Goal: Register for event/course

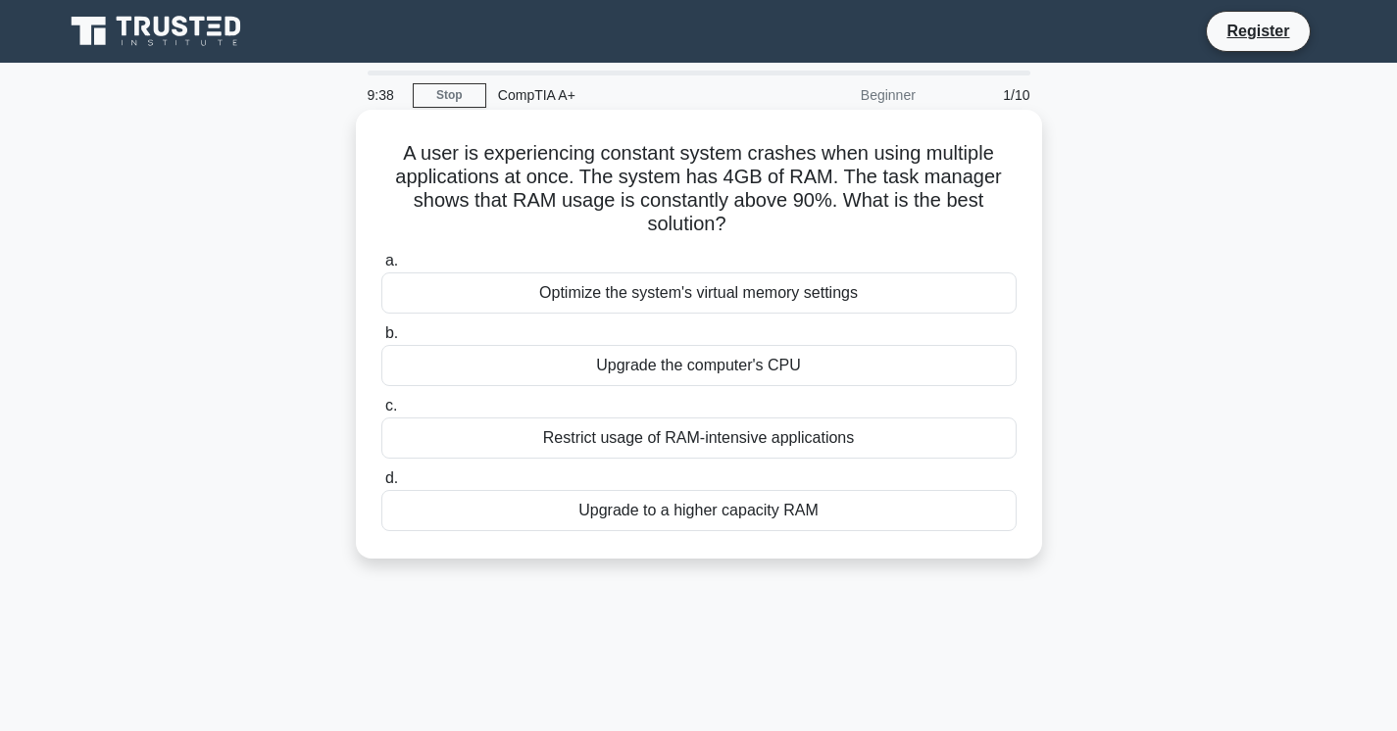
click at [689, 444] on div "Restrict usage of RAM-intensive applications" at bounding box center [698, 438] width 635 height 41
click at [381, 413] on input "c. Restrict usage of RAM-intensive applications" at bounding box center [381, 406] width 0 height 13
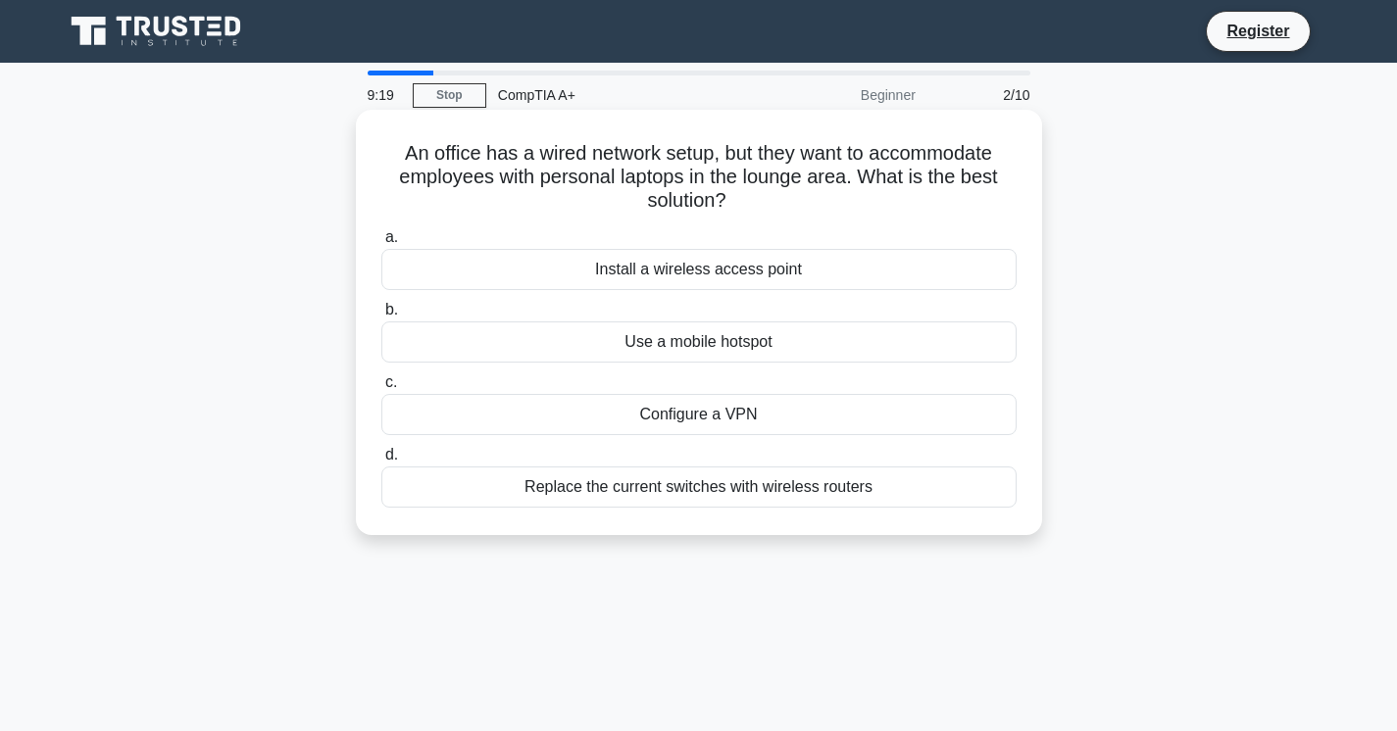
click at [710, 272] on div "Install a wireless access point" at bounding box center [698, 269] width 635 height 41
click at [381, 244] on input "a. Install a wireless access point" at bounding box center [381, 237] width 0 height 13
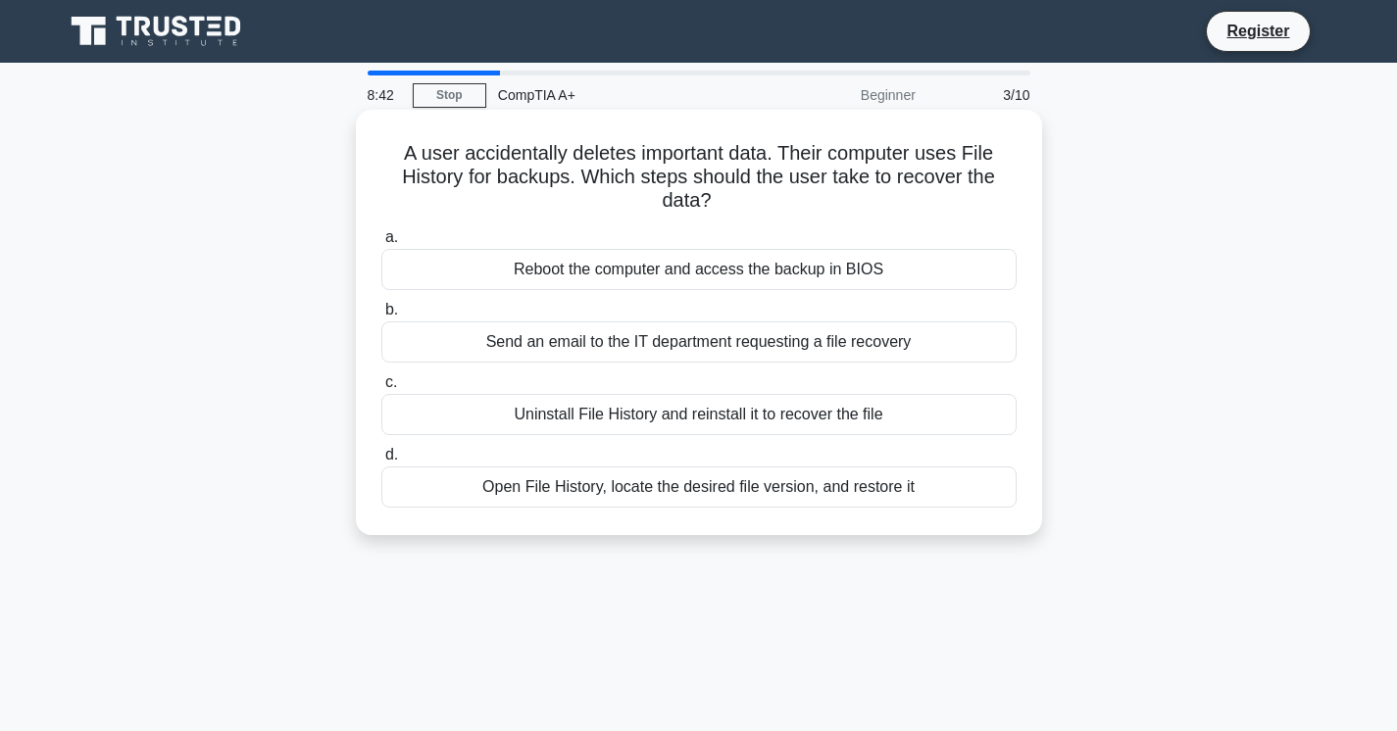
click at [655, 493] on div "Open File History, locate the desired file version, and restore it" at bounding box center [698, 487] width 635 height 41
click at [381, 462] on input "d. Open File History, locate the desired file version, and restore it" at bounding box center [381, 455] width 0 height 13
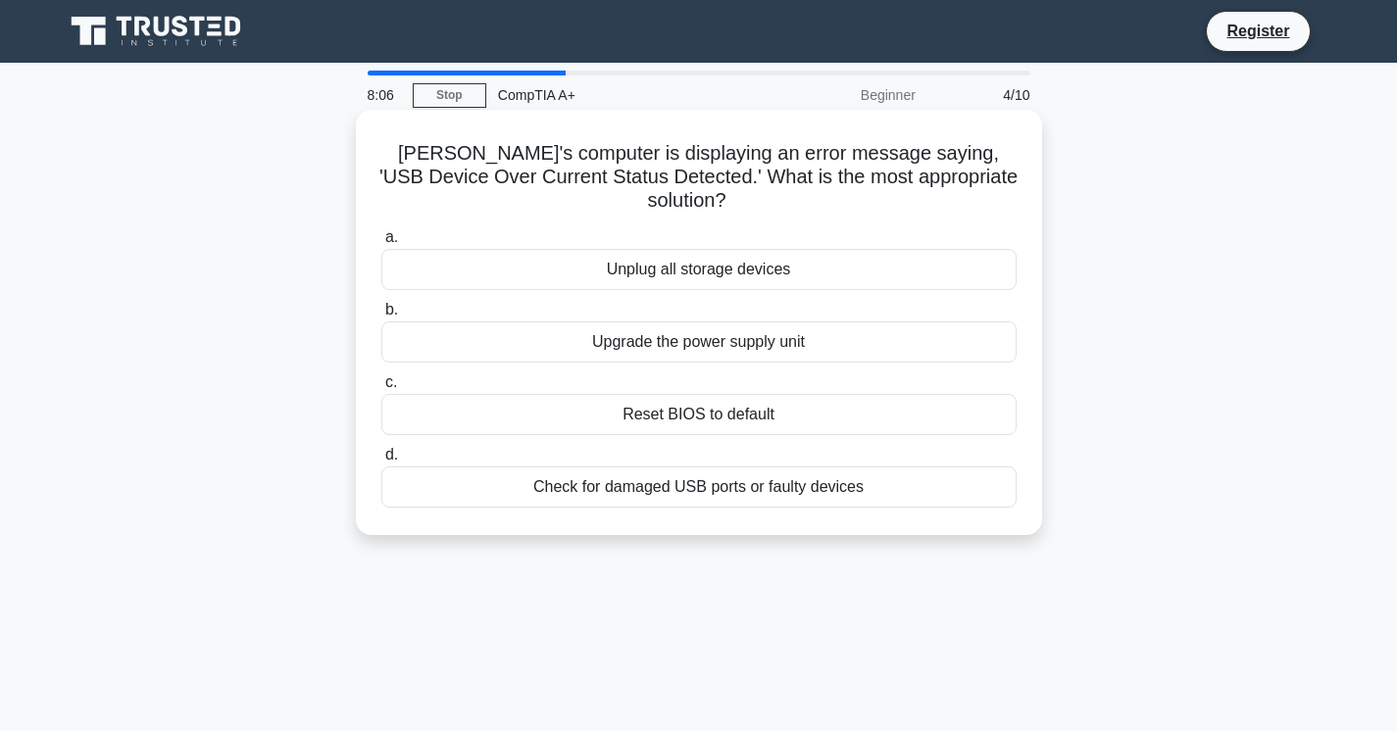
click at [672, 470] on div "Check for damaged USB ports or faulty devices" at bounding box center [698, 487] width 635 height 41
click at [381, 462] on input "d. Check for damaged USB ports or faulty devices" at bounding box center [381, 455] width 0 height 13
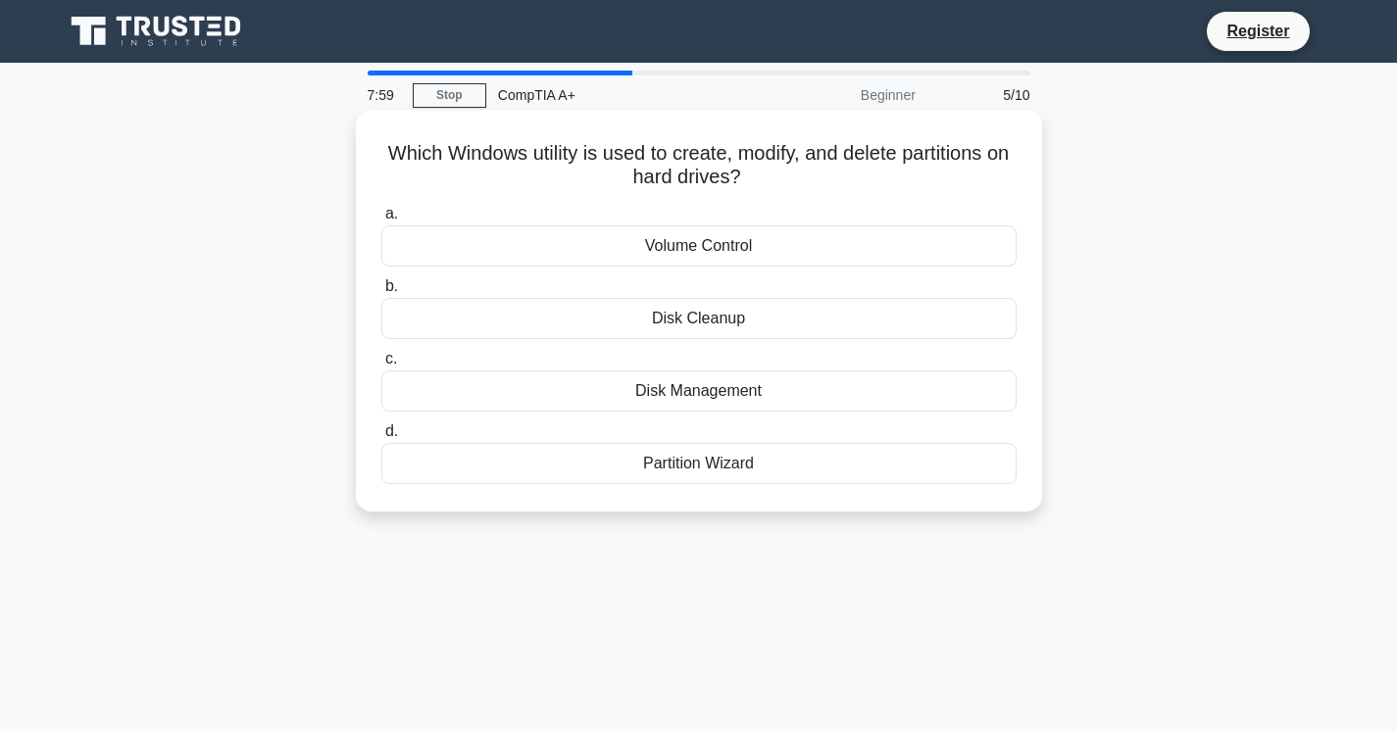
click at [716, 395] on div "Disk Management" at bounding box center [698, 391] width 635 height 41
click at [381, 366] on input "c. Disk Management" at bounding box center [381, 359] width 0 height 13
click at [693, 470] on div "Thunderbolt port" at bounding box center [698, 463] width 635 height 41
click at [381, 438] on input "d. Thunderbolt port" at bounding box center [381, 431] width 0 height 13
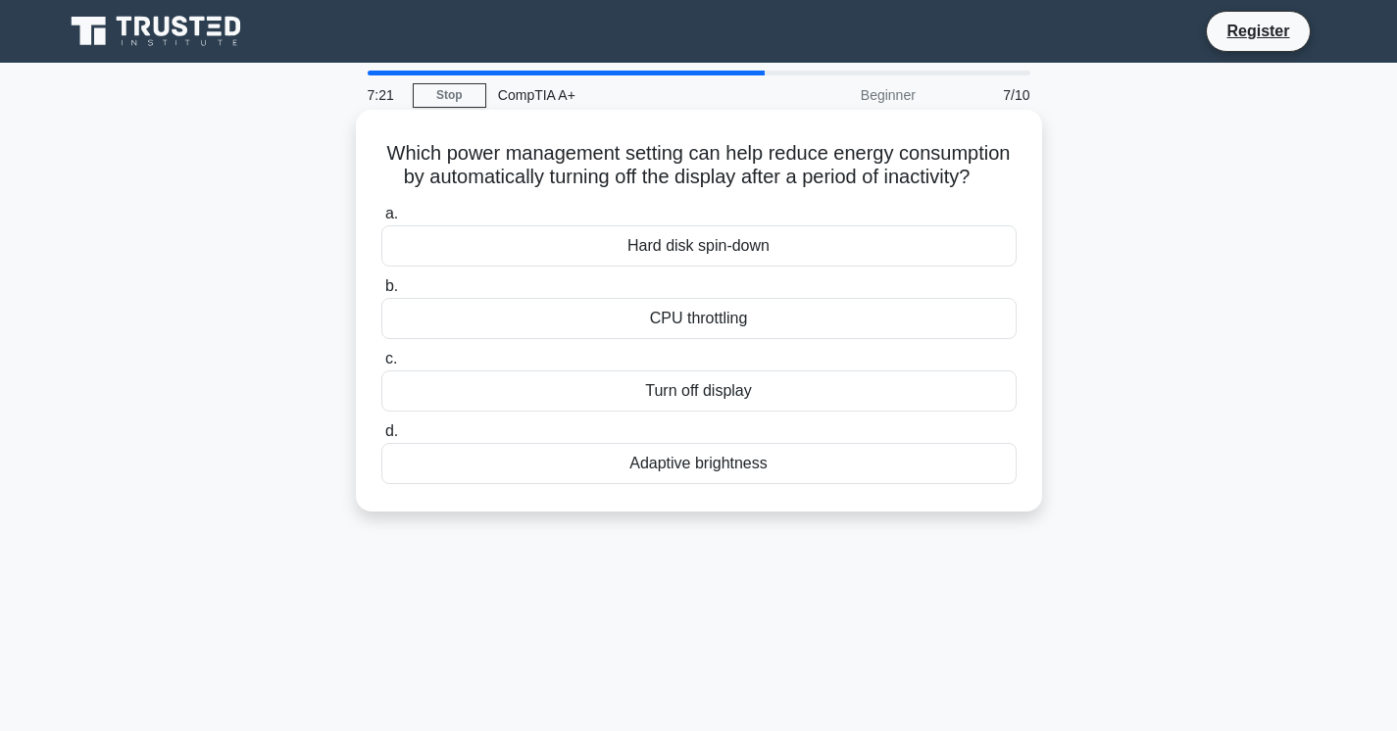
click at [709, 462] on div "Adaptive brightness" at bounding box center [698, 463] width 635 height 41
click at [381, 438] on input "d. Adaptive brightness" at bounding box center [381, 431] width 0 height 13
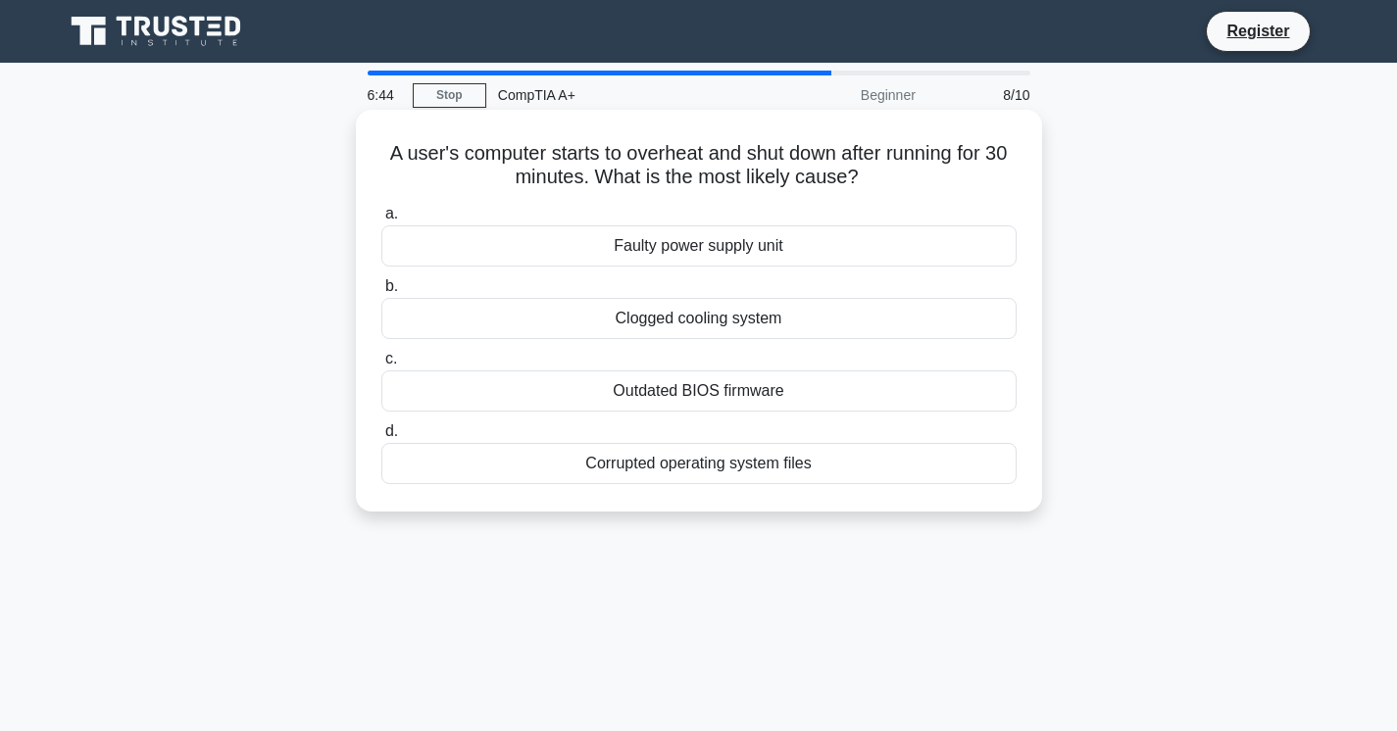
click at [632, 320] on div "Clogged cooling system" at bounding box center [698, 318] width 635 height 41
click at [381, 293] on input "b. Clogged cooling system" at bounding box center [381, 286] width 0 height 13
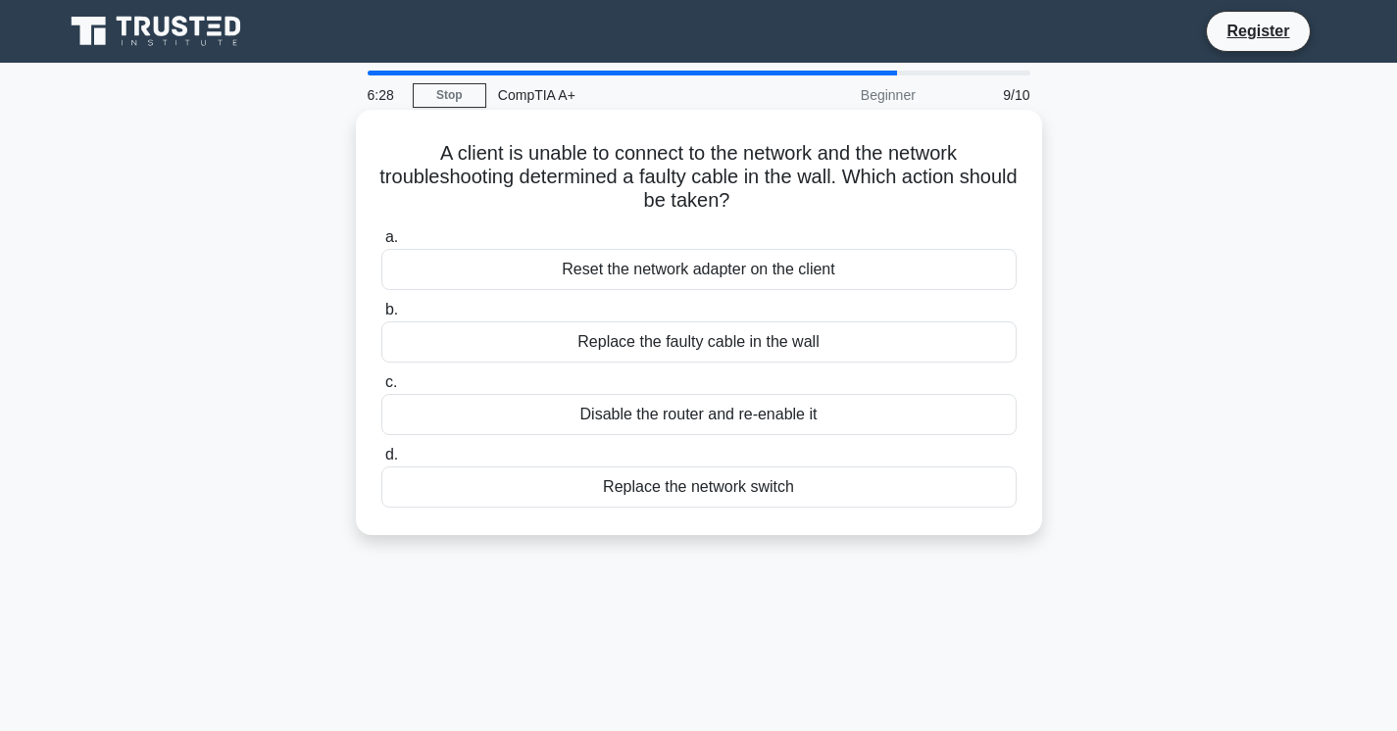
click at [746, 337] on div "Replace the faulty cable in the wall" at bounding box center [698, 342] width 635 height 41
click at [381, 317] on input "b. Replace the faulty cable in the wall" at bounding box center [381, 310] width 0 height 13
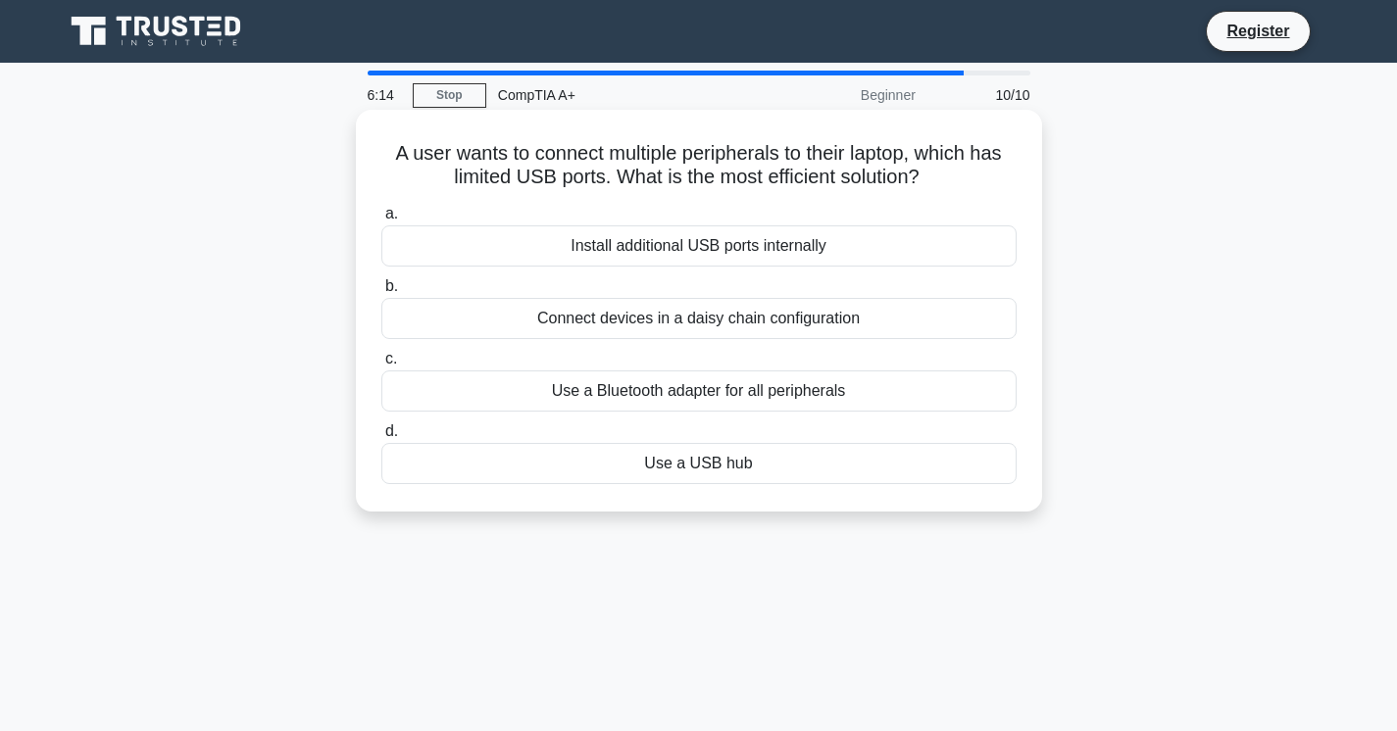
click at [592, 381] on div "Use a Bluetooth adapter for all peripherals" at bounding box center [698, 391] width 635 height 41
click at [381, 366] on input "c. Use a Bluetooth adapter for all peripherals" at bounding box center [381, 359] width 0 height 13
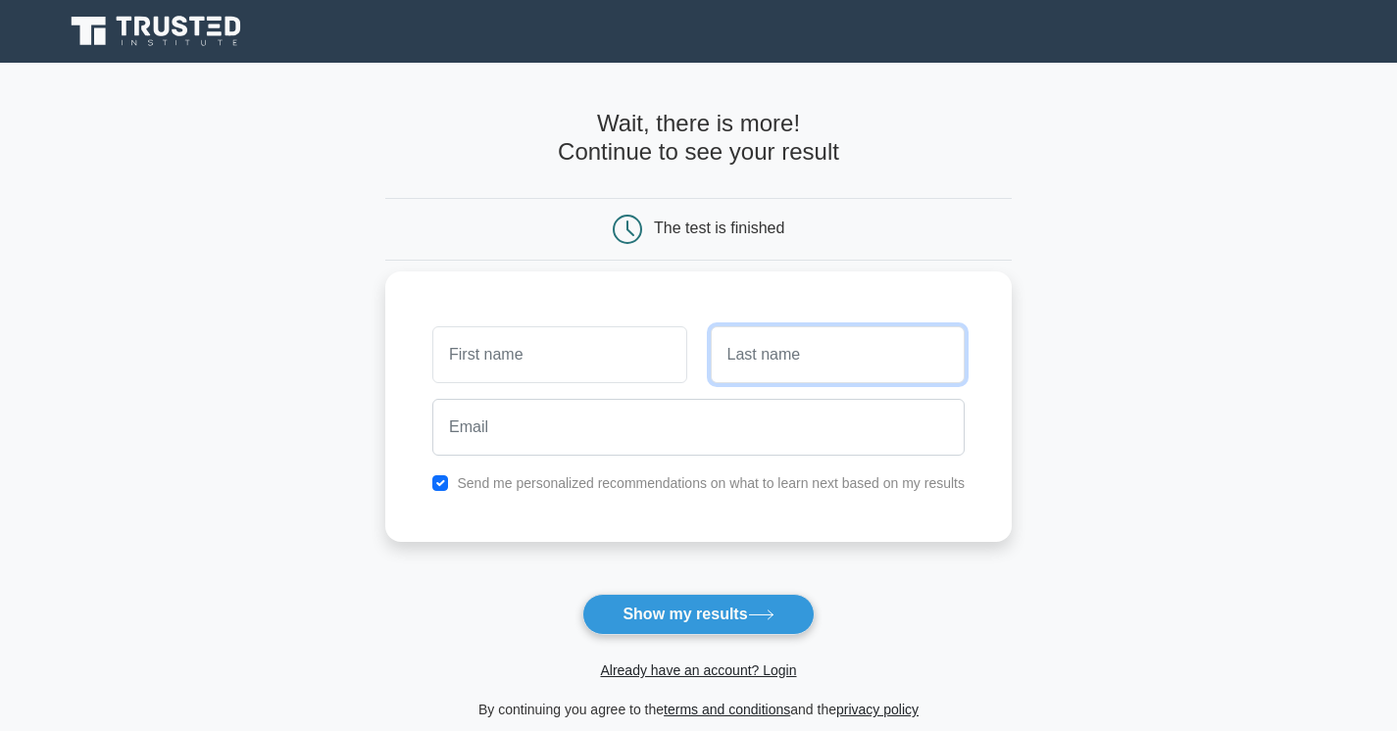
click at [769, 364] on input "text" at bounding box center [838, 354] width 254 height 57
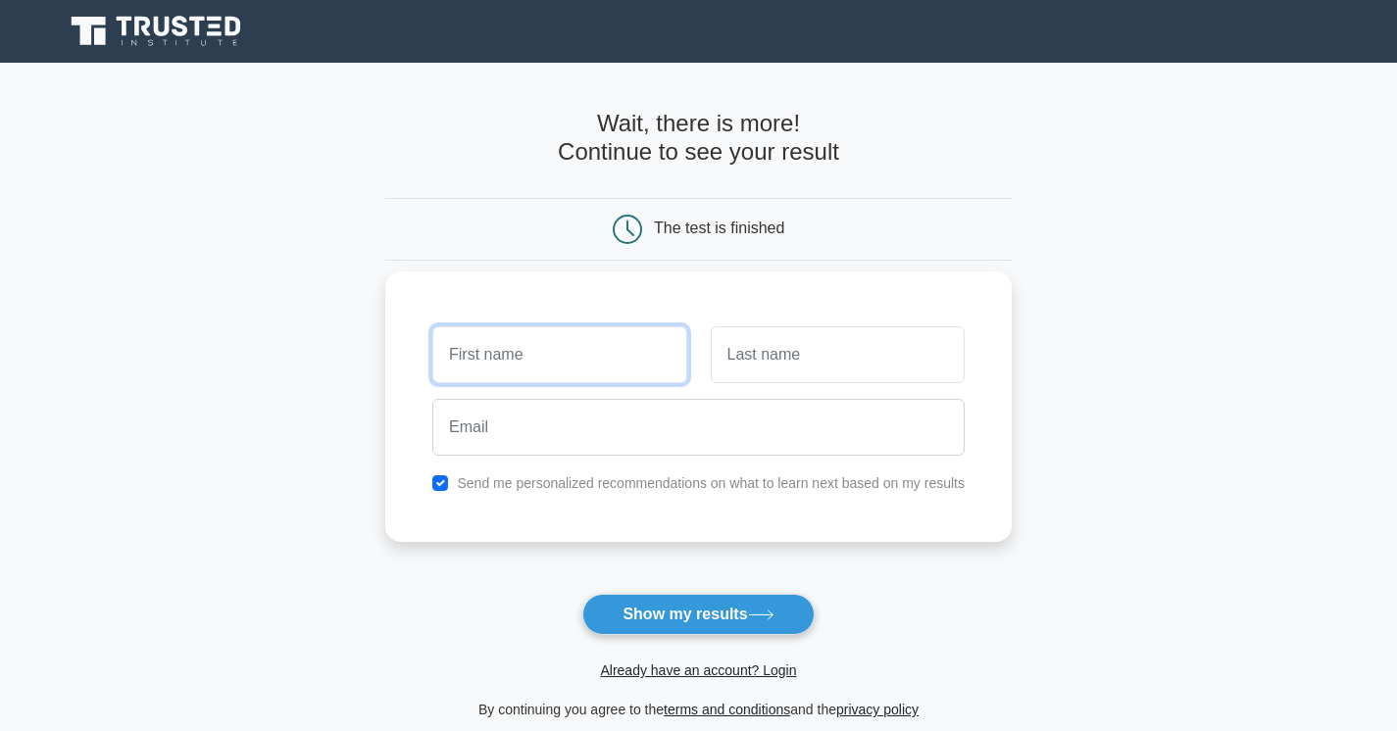
click at [573, 364] on input "text" at bounding box center [559, 354] width 254 height 57
type input "j"
click at [573, 364] on input "text" at bounding box center [559, 354] width 254 height 57
type input "Hitesh"
click at [757, 383] on div at bounding box center [837, 355] width 277 height 73
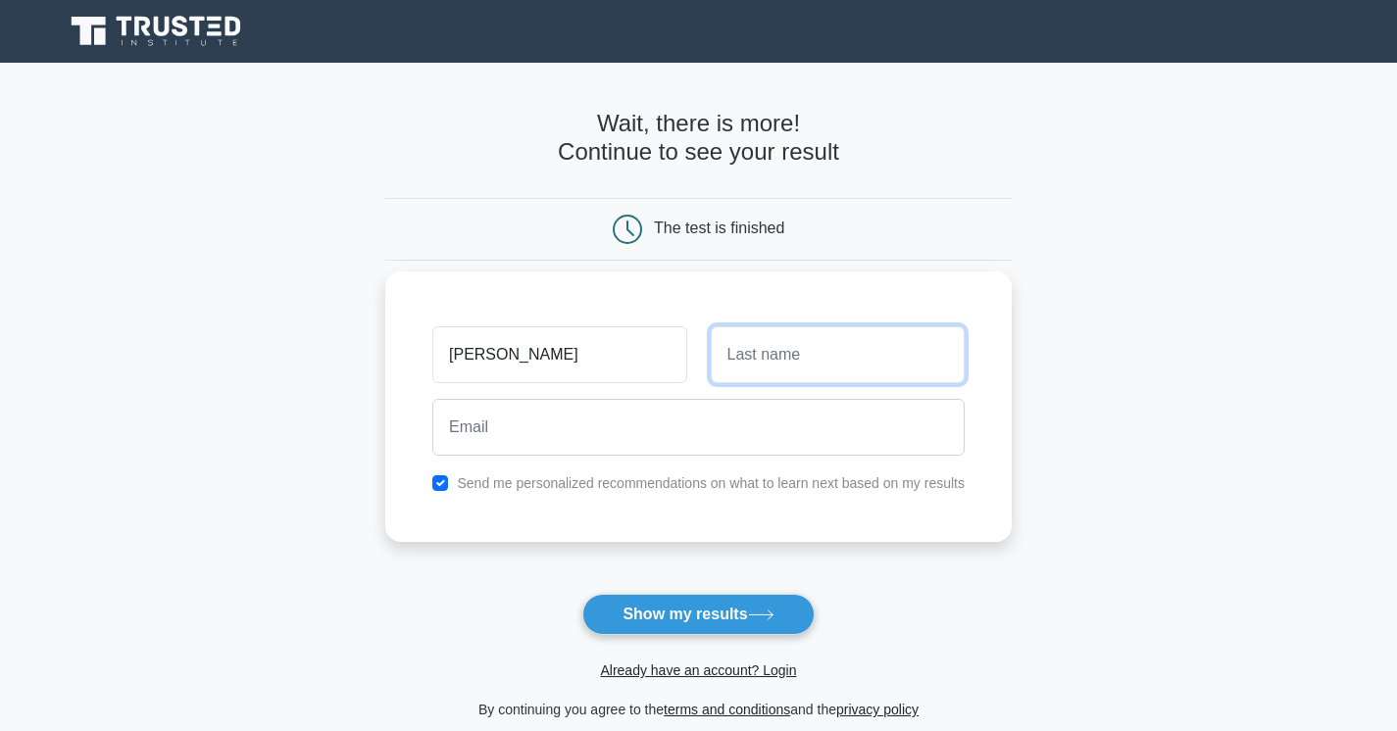
click at [757, 371] on input "text" at bounding box center [838, 354] width 254 height 57
type input "Kumar"
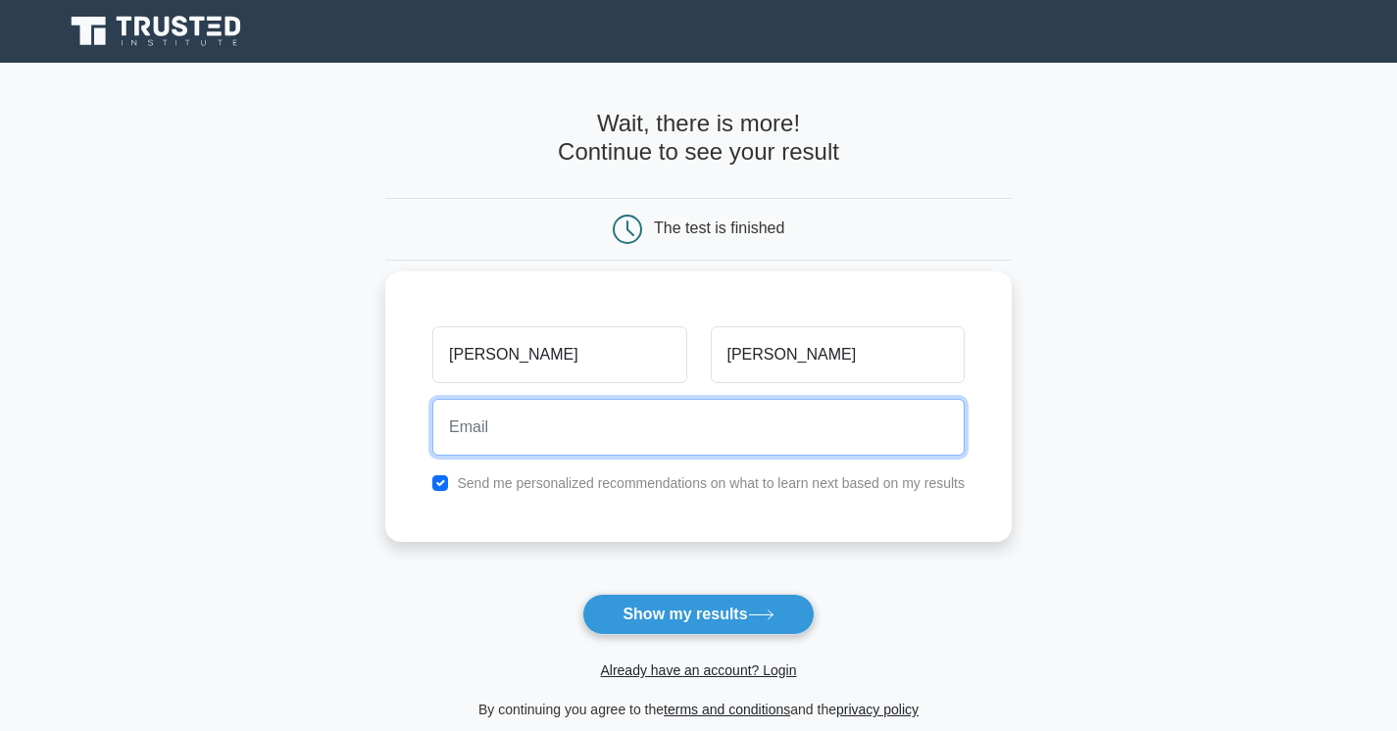
click at [573, 416] on input "email" at bounding box center [698, 427] width 532 height 57
type input "technicalguruji911@gmail.com"
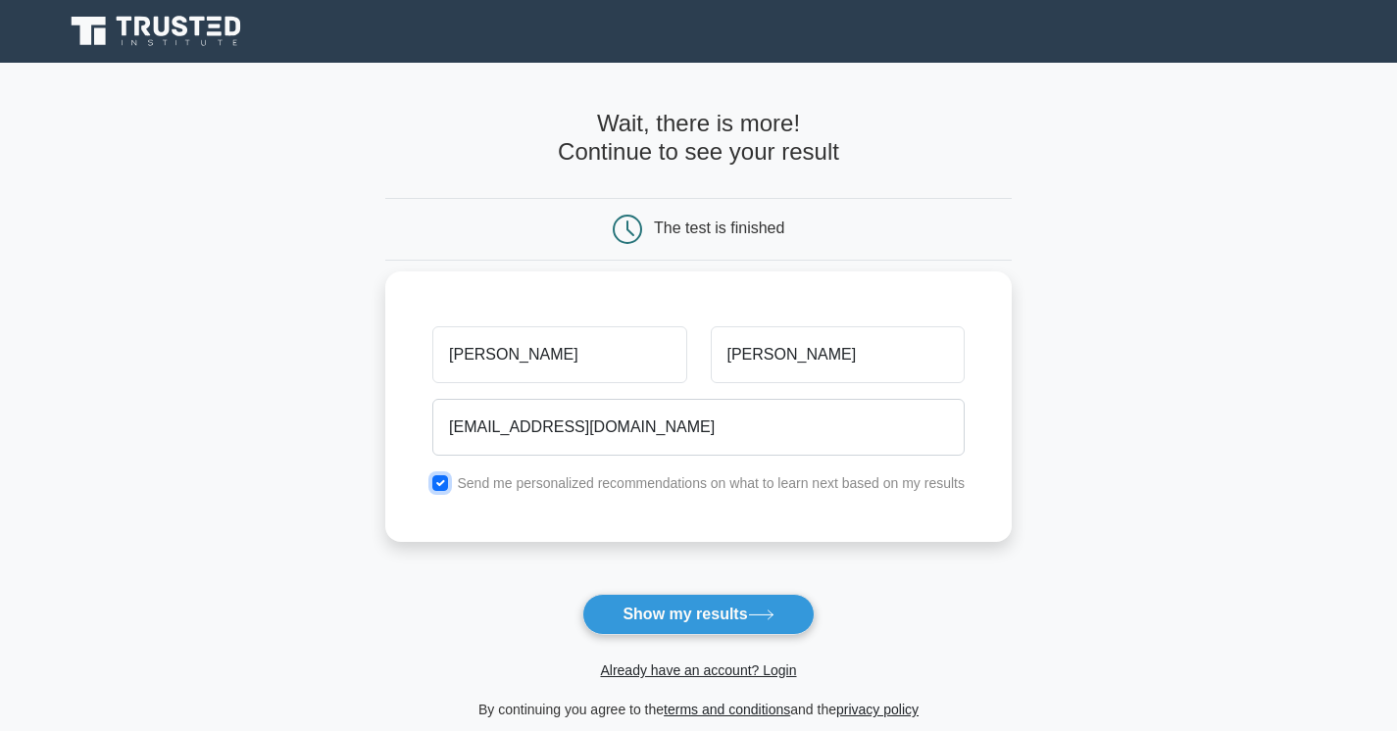
click at [447, 480] on input "checkbox" at bounding box center [440, 483] width 16 height 16
checkbox input "false"
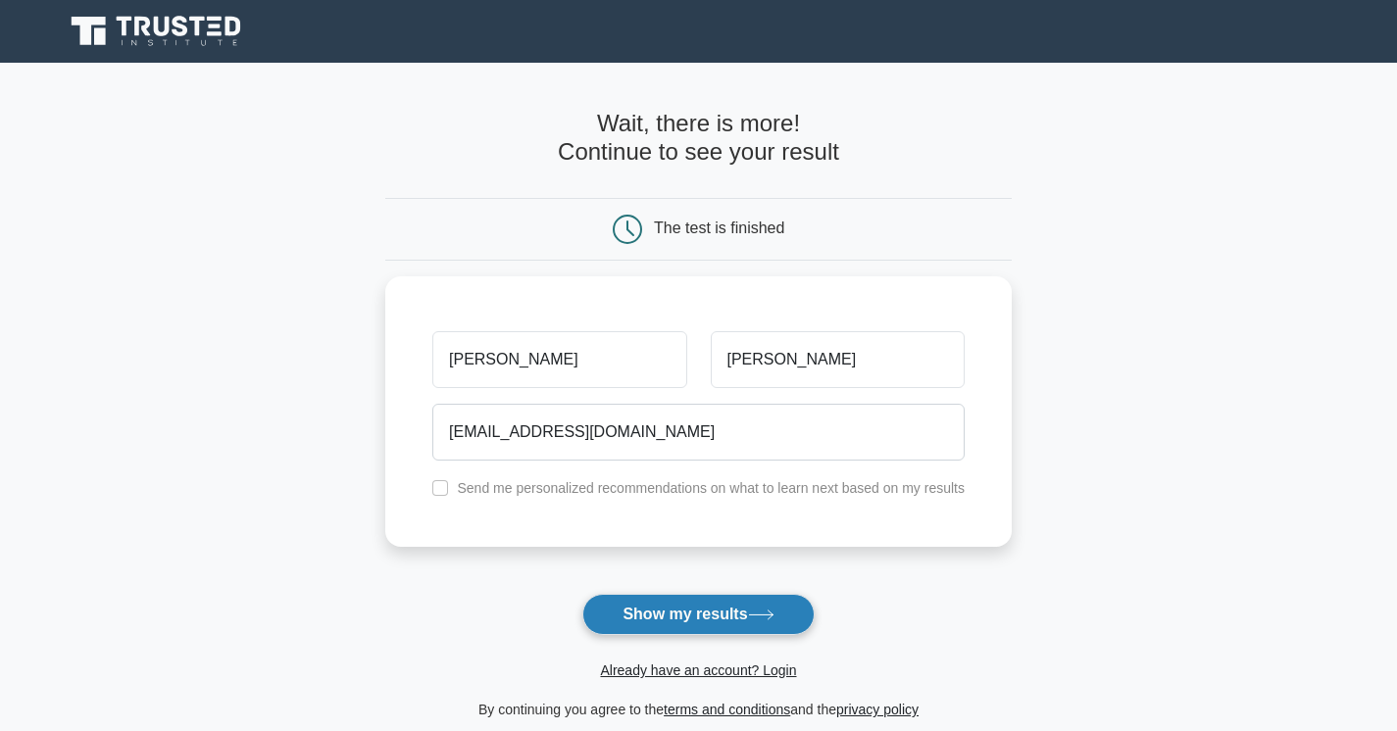
click at [704, 620] on button "Show my results" at bounding box center [697, 614] width 231 height 41
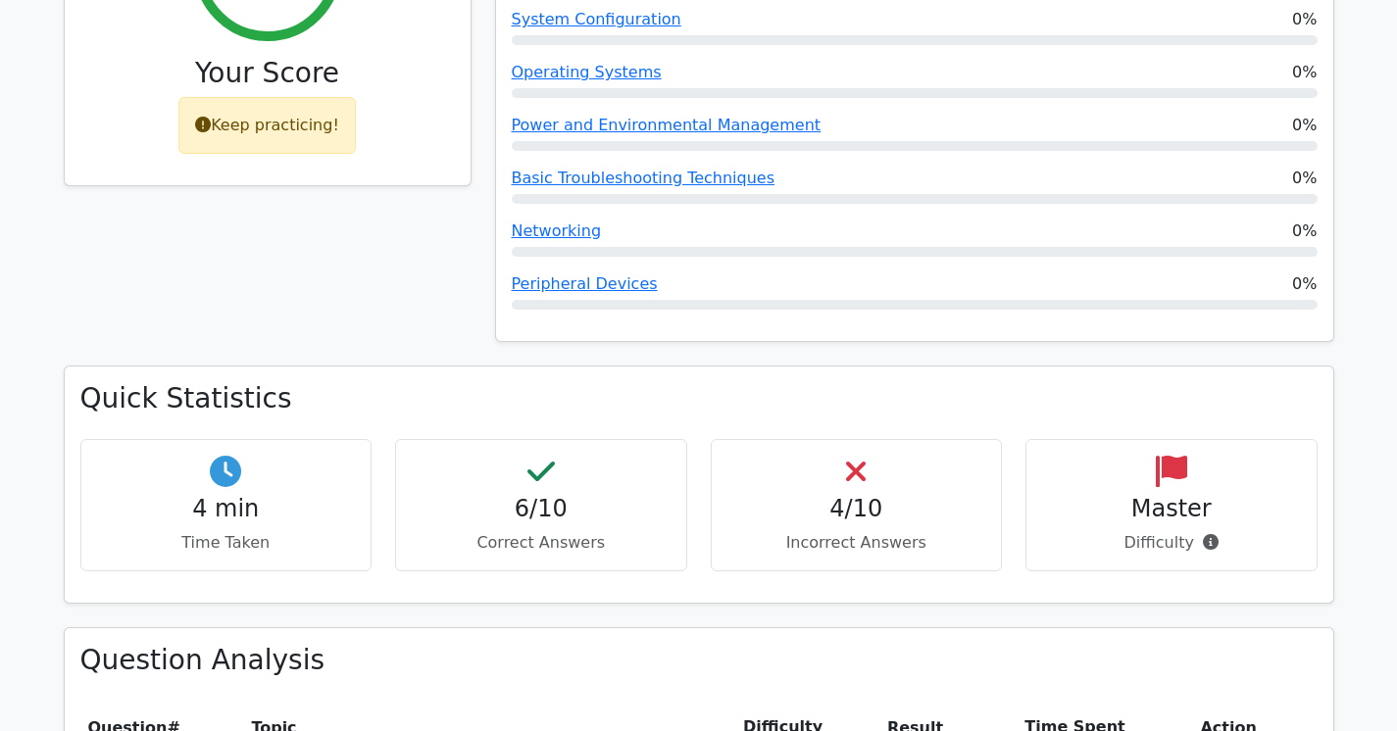
scroll to position [840, 0]
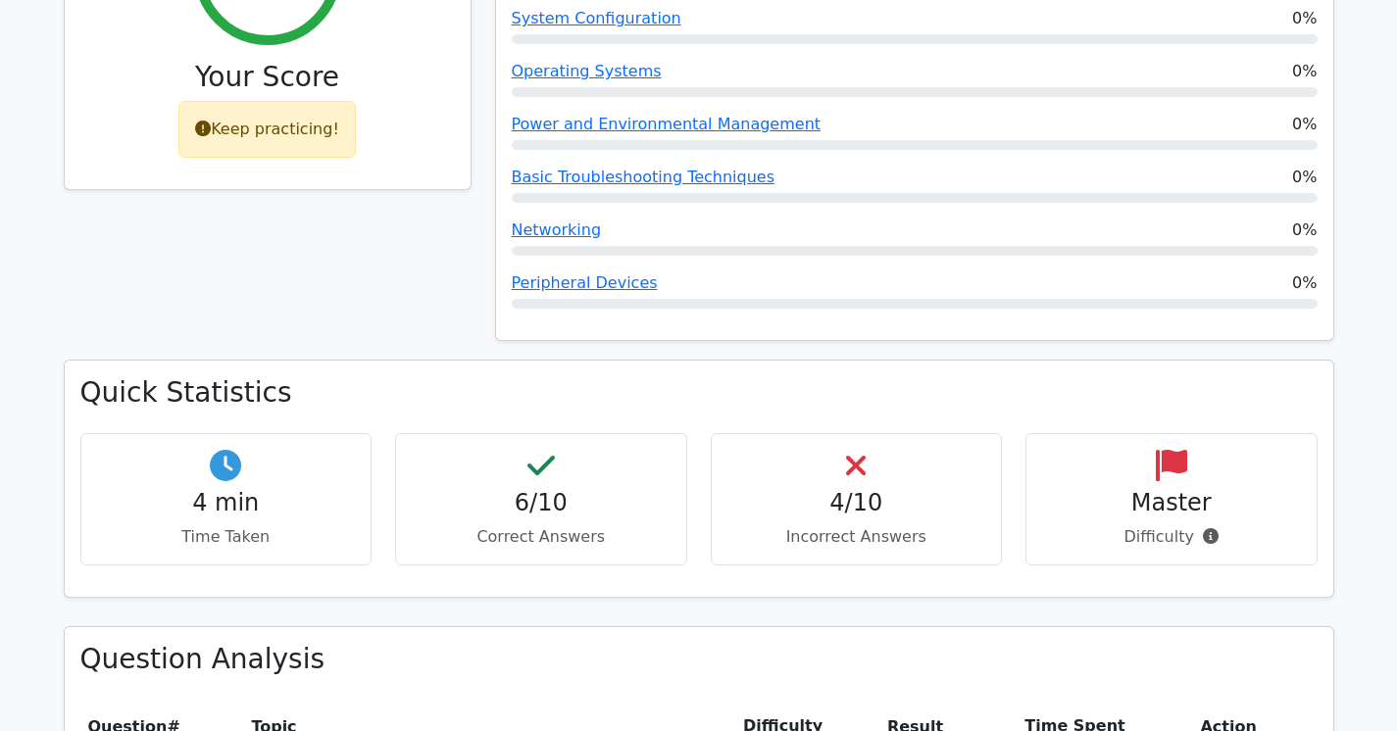
click at [883, 433] on div "4/10 Incorrect Answers" at bounding box center [857, 499] width 292 height 132
click at [843, 435] on div "4/10 Incorrect Answers" at bounding box center [857, 499] width 292 height 132
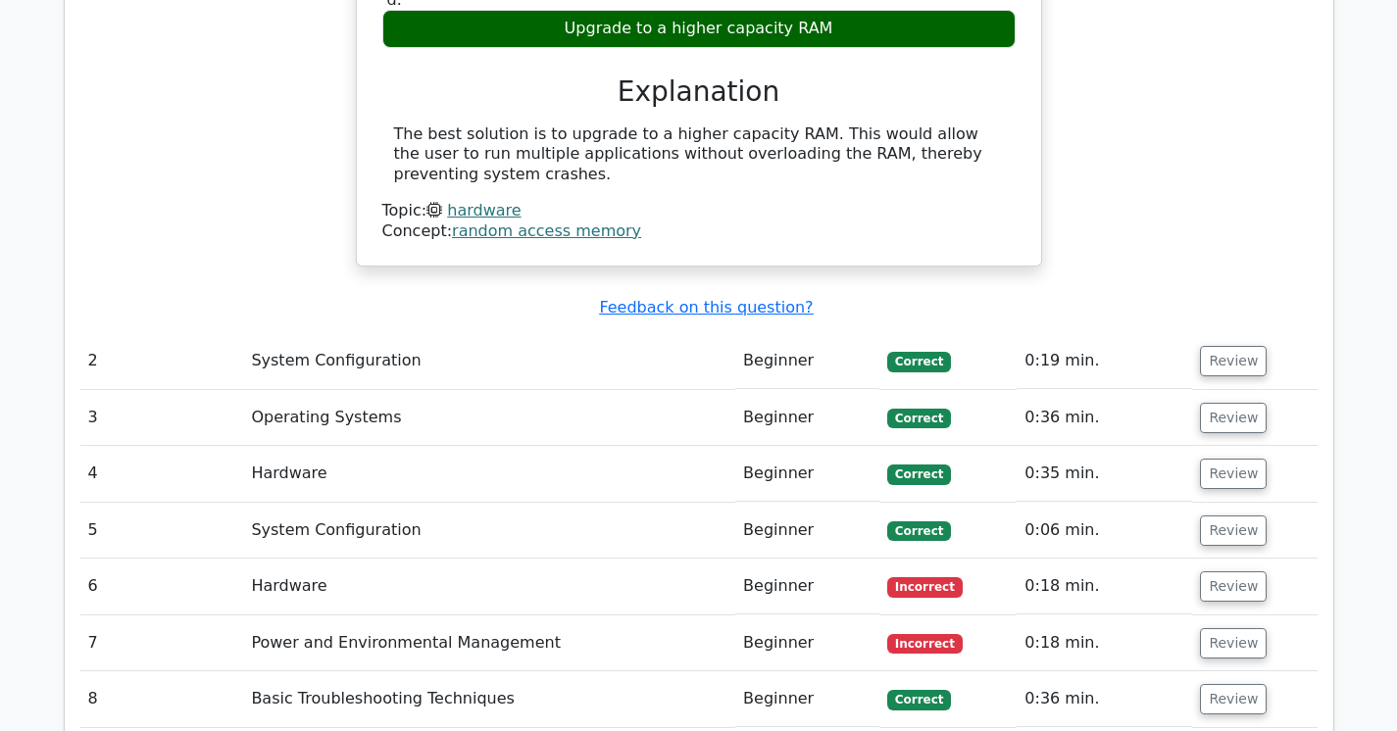
scroll to position [2027, 0]
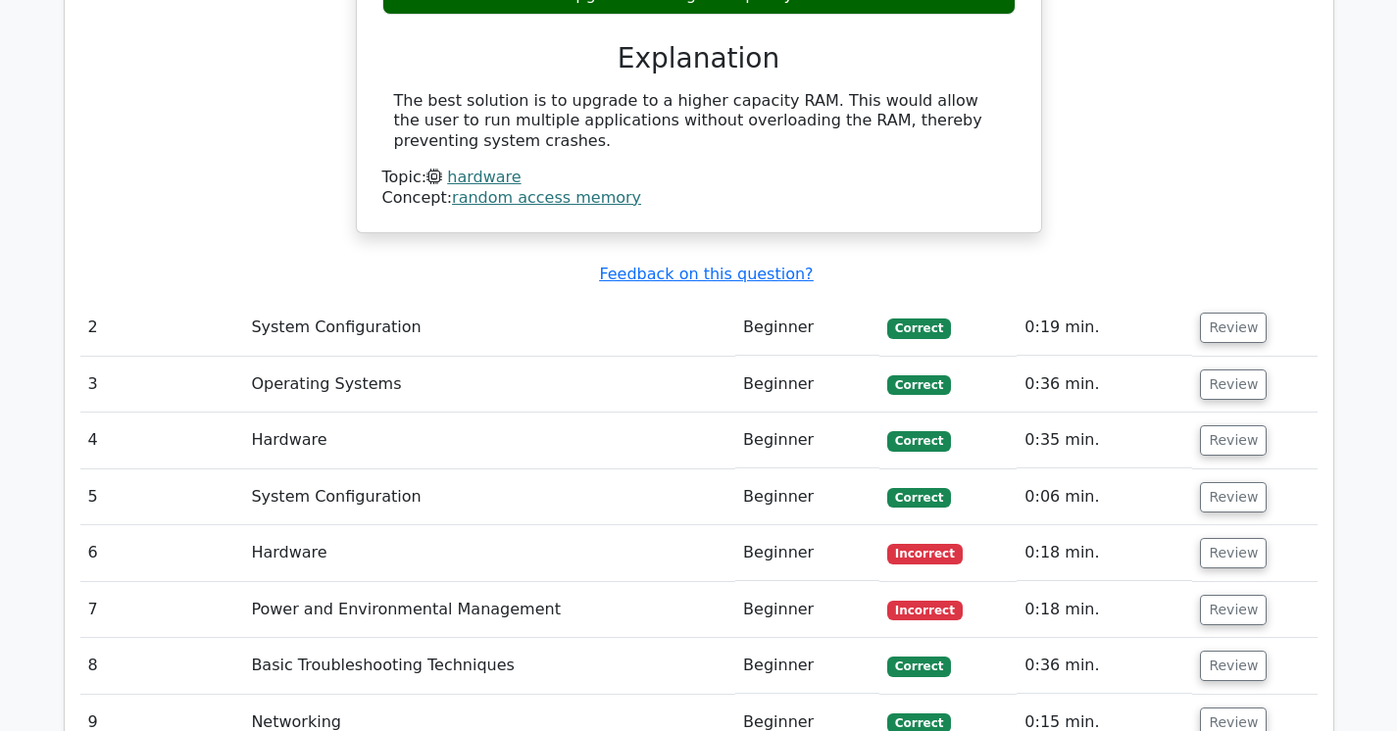
click at [643, 525] on td "Hardware" at bounding box center [489, 553] width 492 height 56
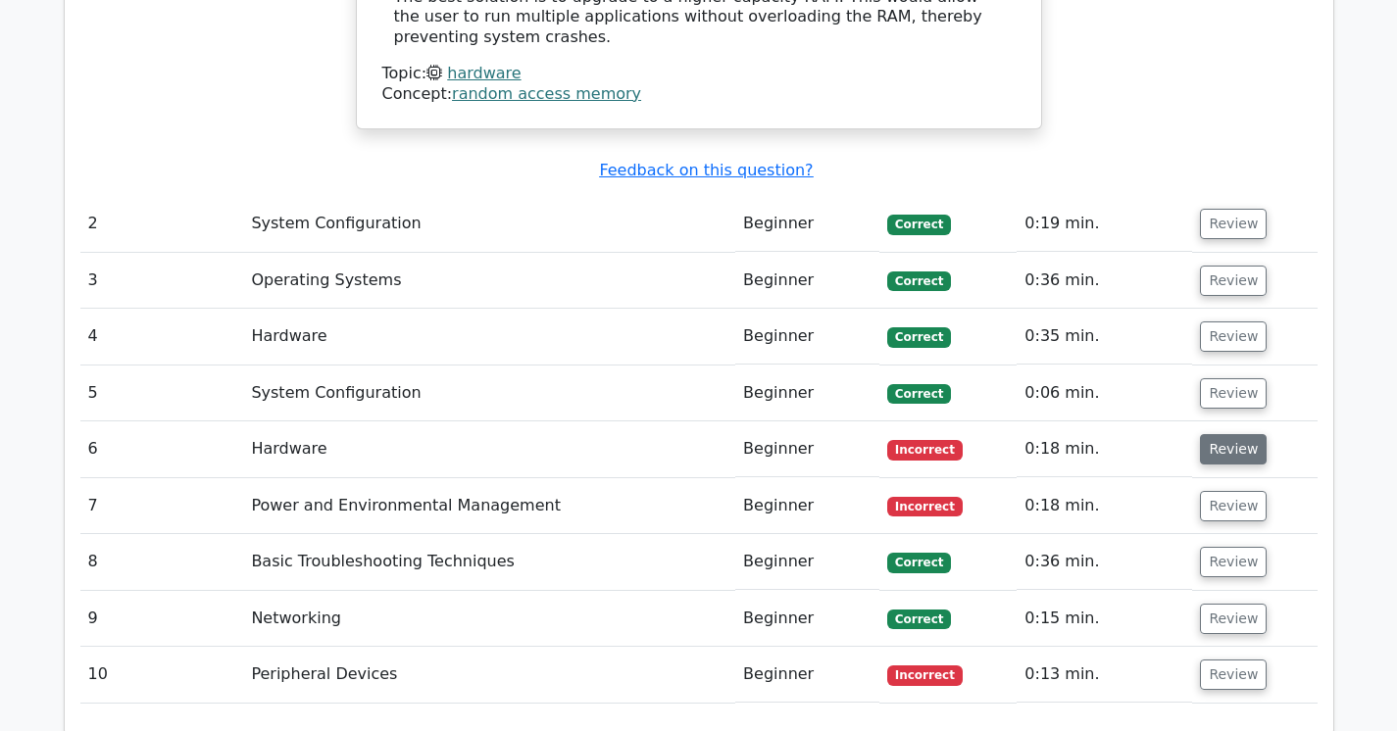
scroll to position [2185, 0]
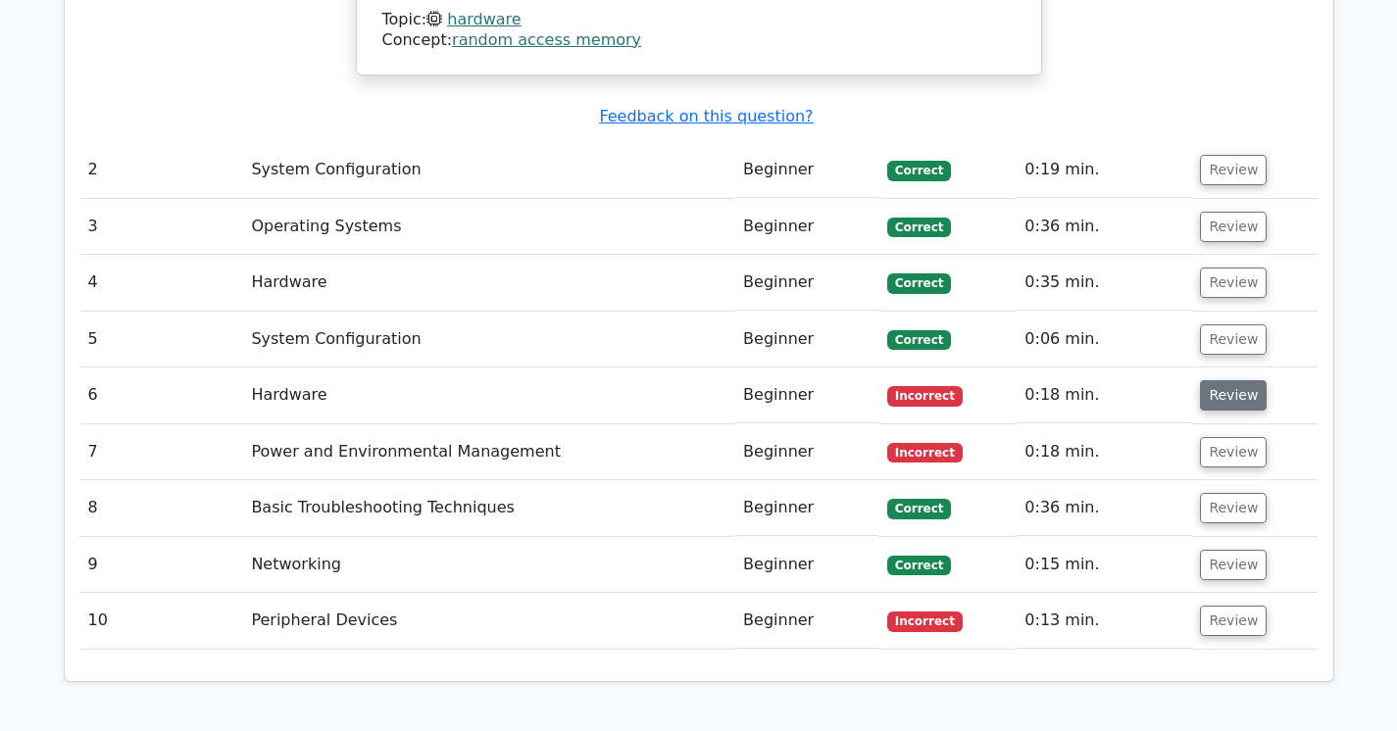
click at [1230, 380] on button "Review" at bounding box center [1233, 395] width 67 height 30
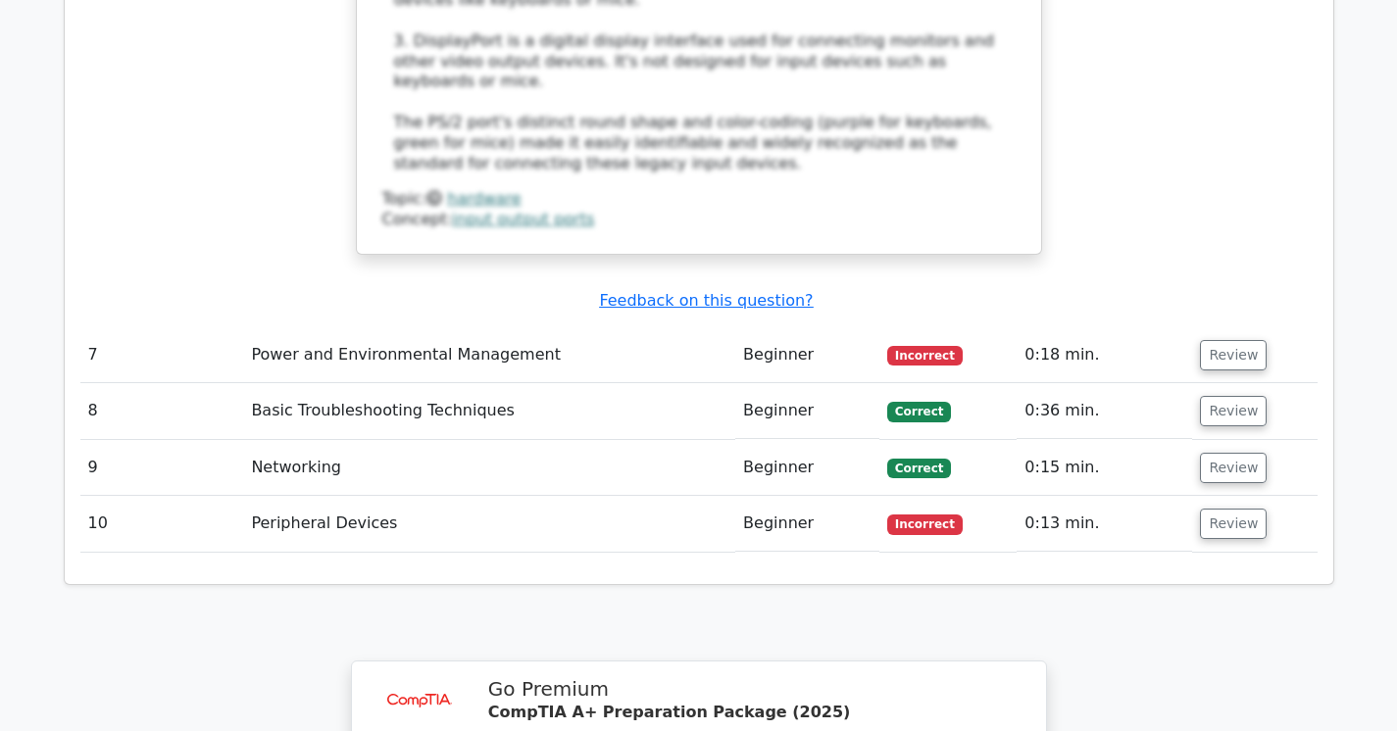
scroll to position [3433, 0]
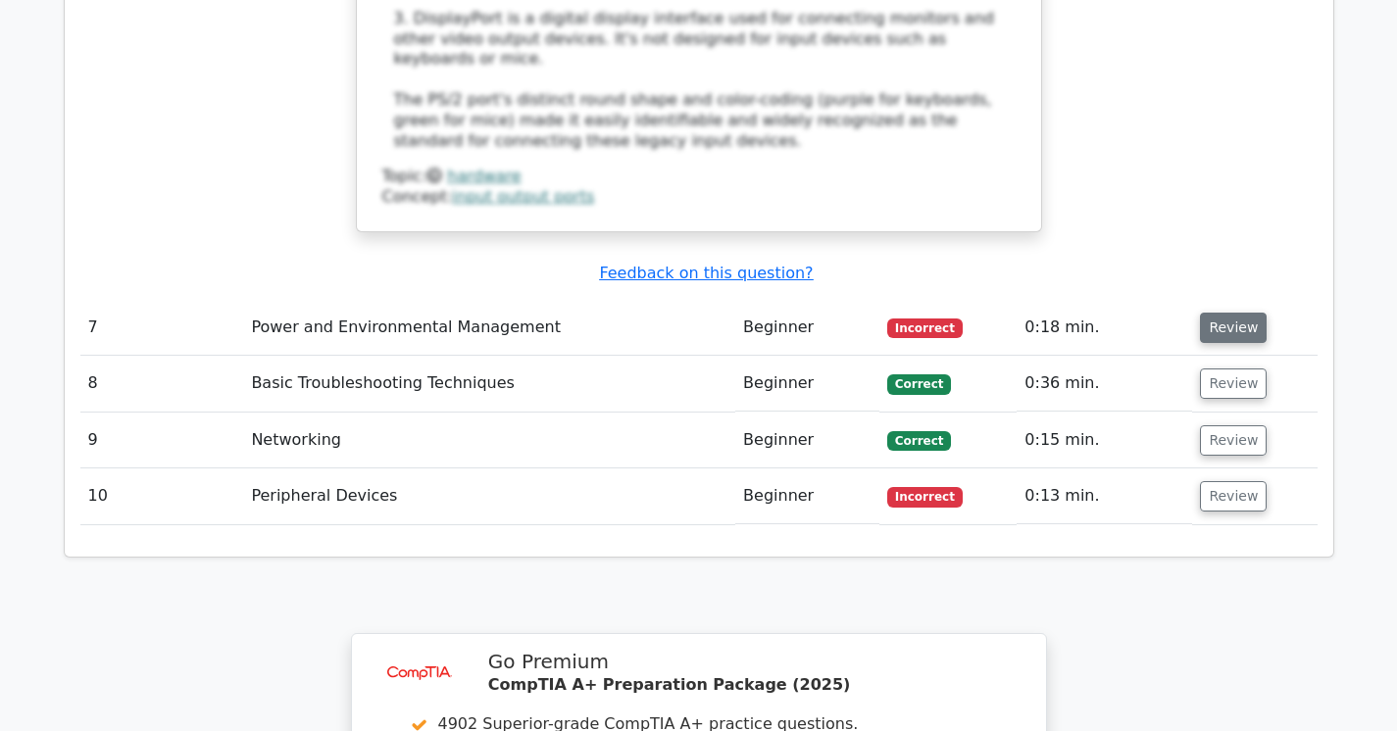
click at [1229, 313] on button "Review" at bounding box center [1233, 328] width 67 height 30
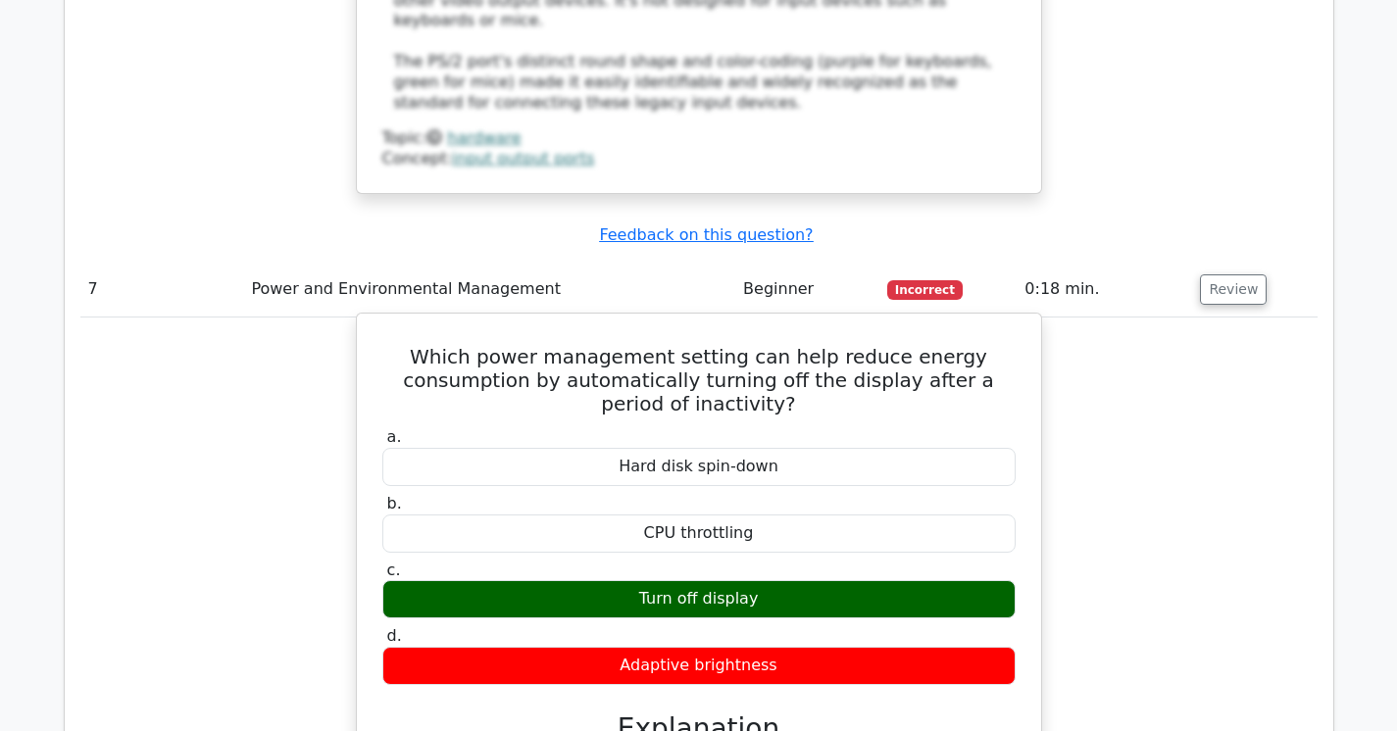
scroll to position [3474, 0]
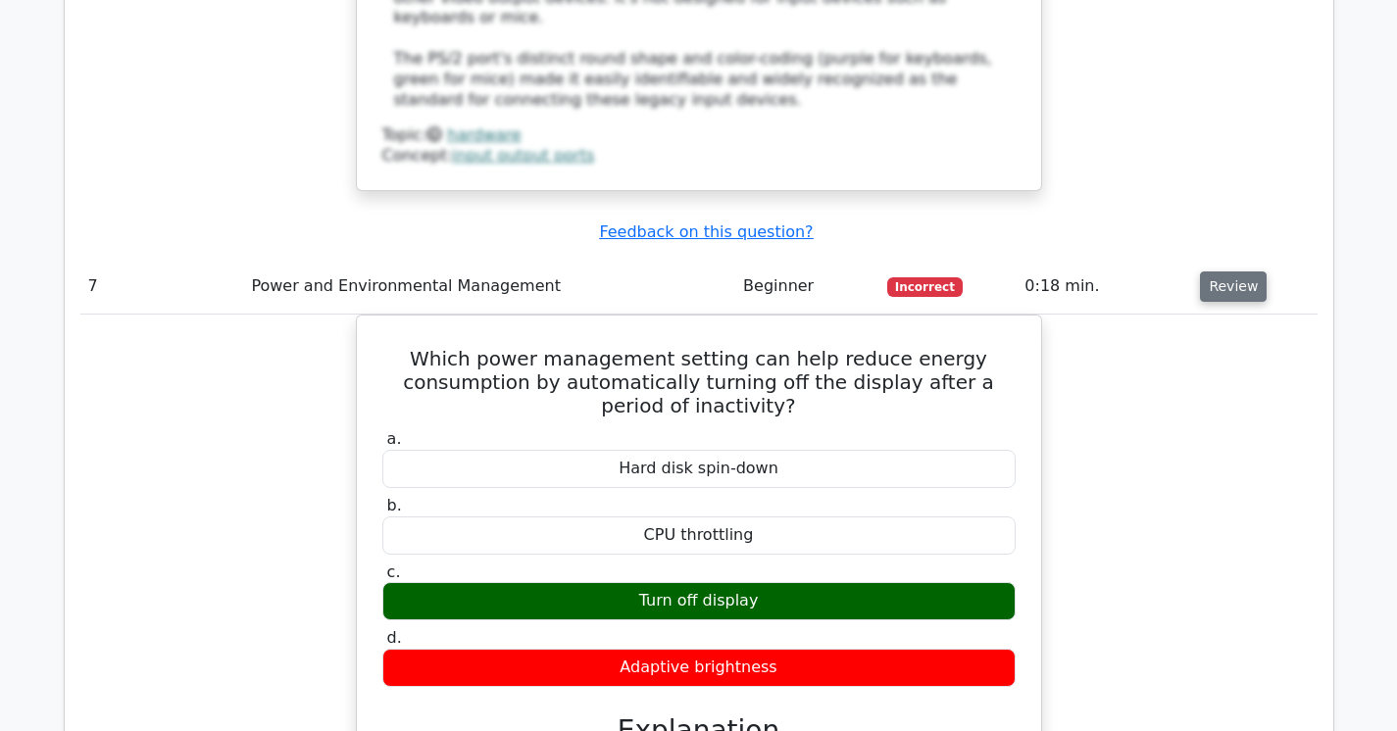
click at [1235, 272] on button "Review" at bounding box center [1233, 287] width 67 height 30
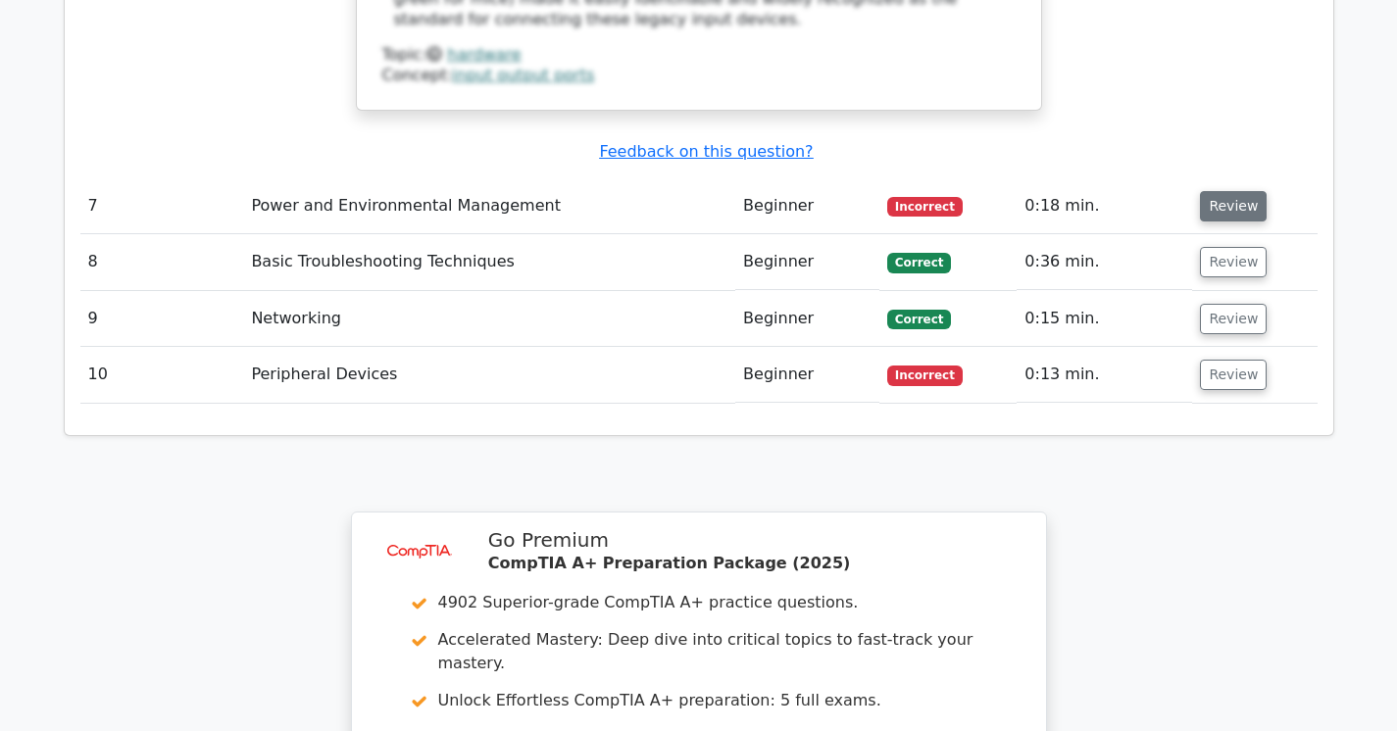
scroll to position [3566, 0]
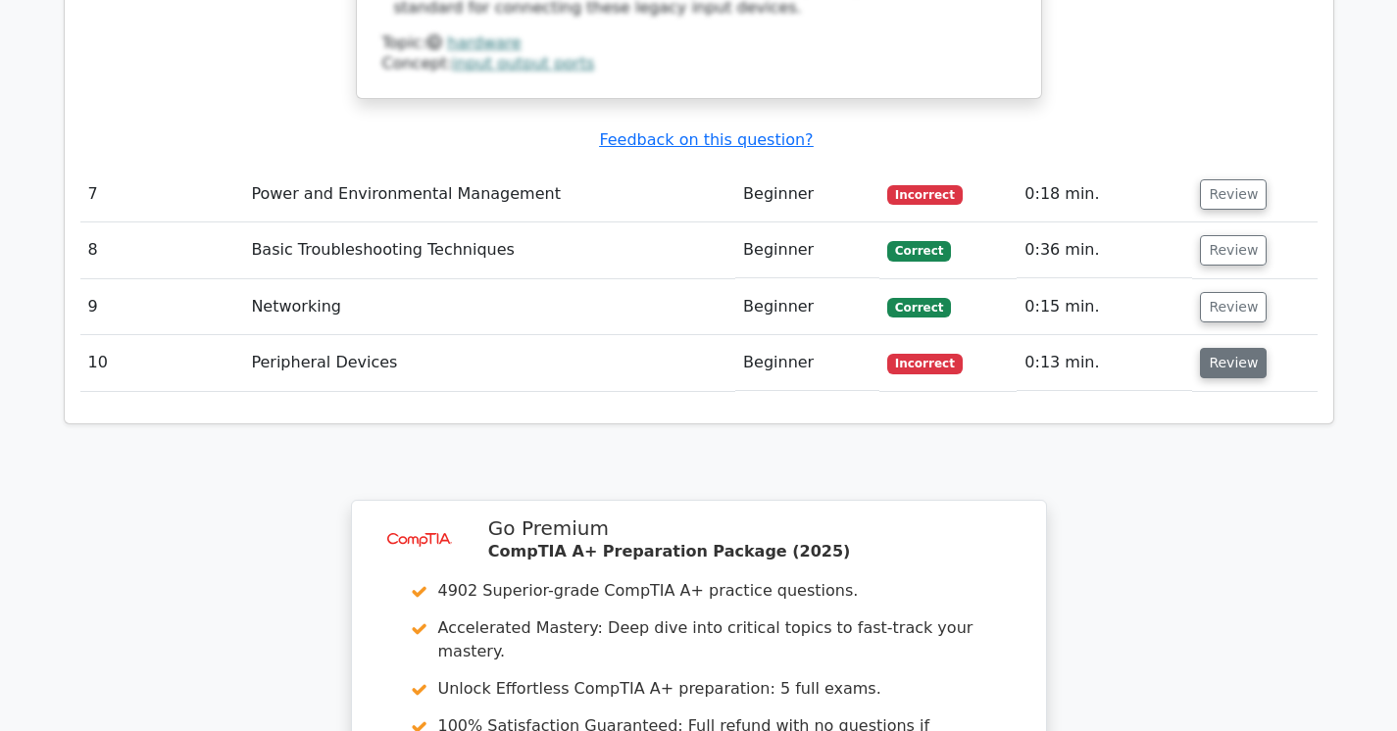
click at [1214, 348] on button "Review" at bounding box center [1233, 363] width 67 height 30
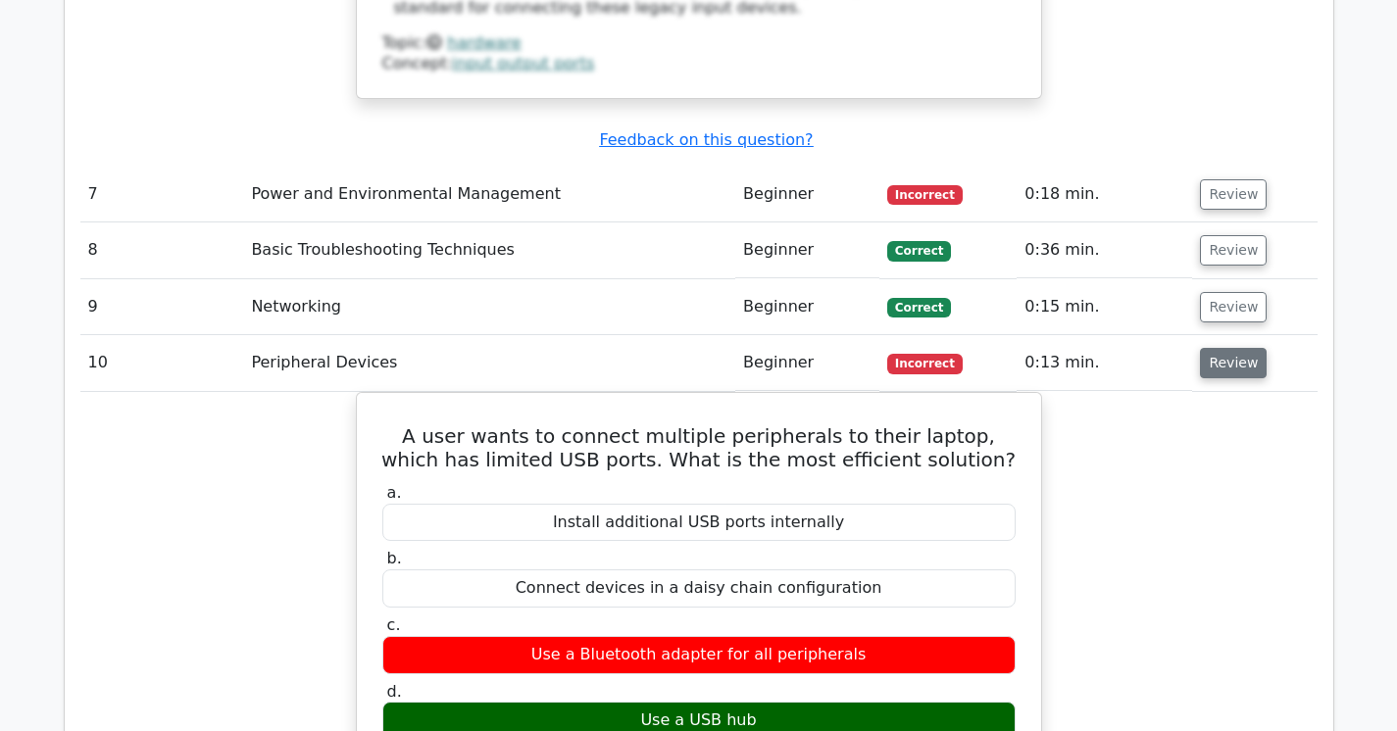
click at [1214, 348] on button "Review" at bounding box center [1233, 363] width 67 height 30
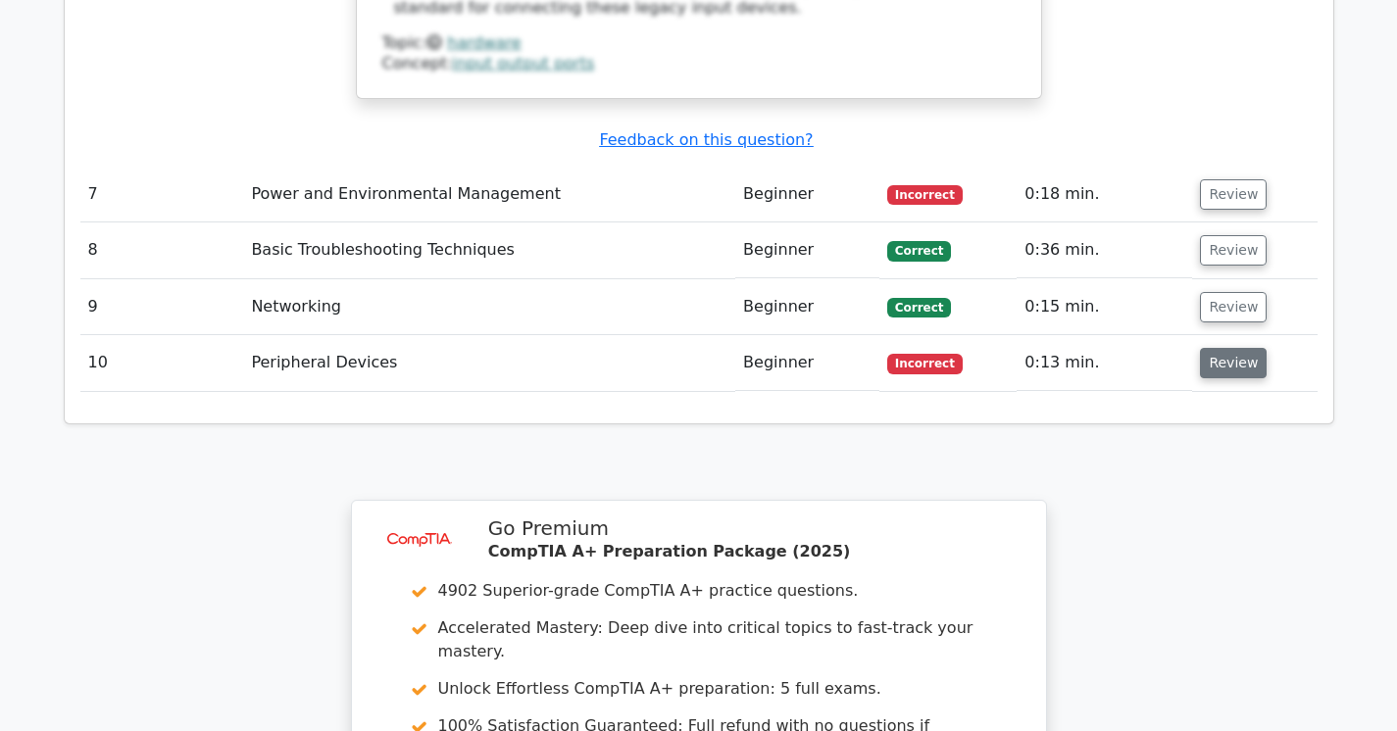
click at [1214, 348] on button "Review" at bounding box center [1233, 363] width 67 height 30
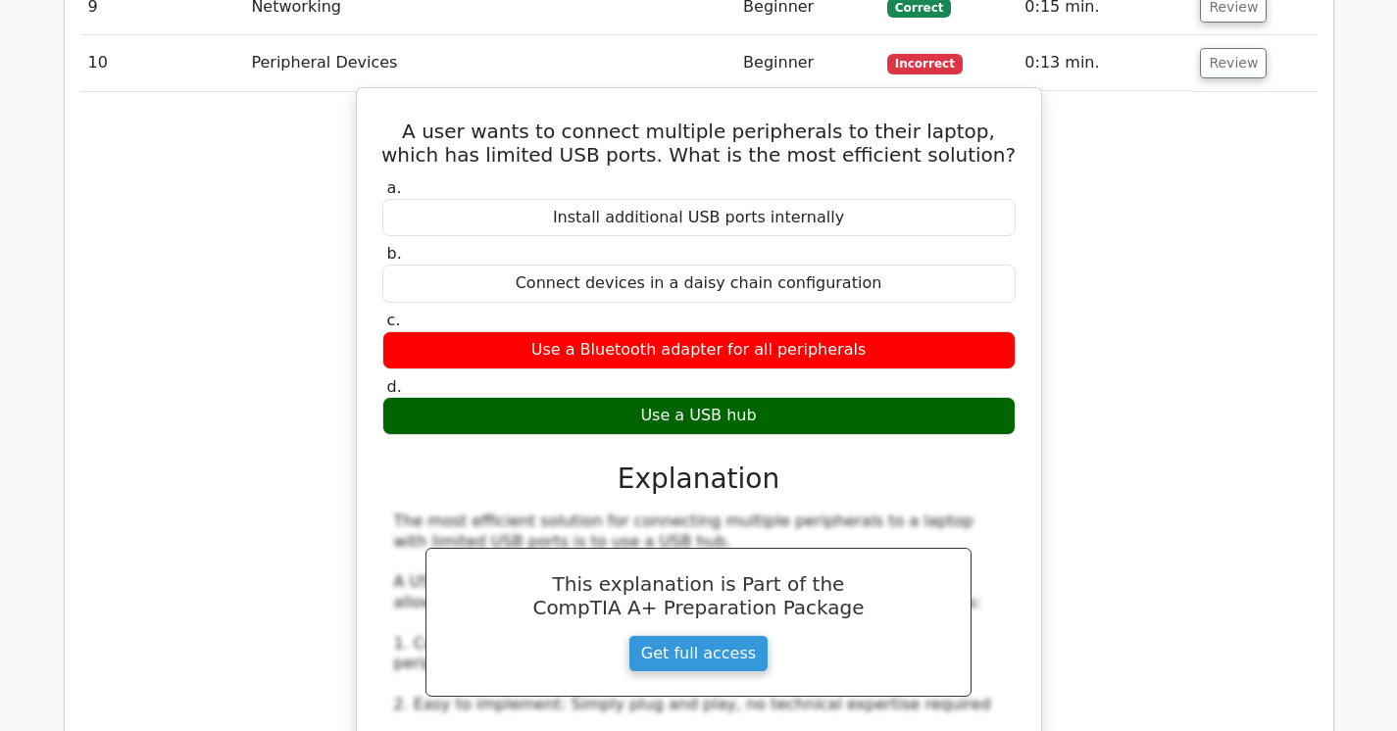
scroll to position [3896, 0]
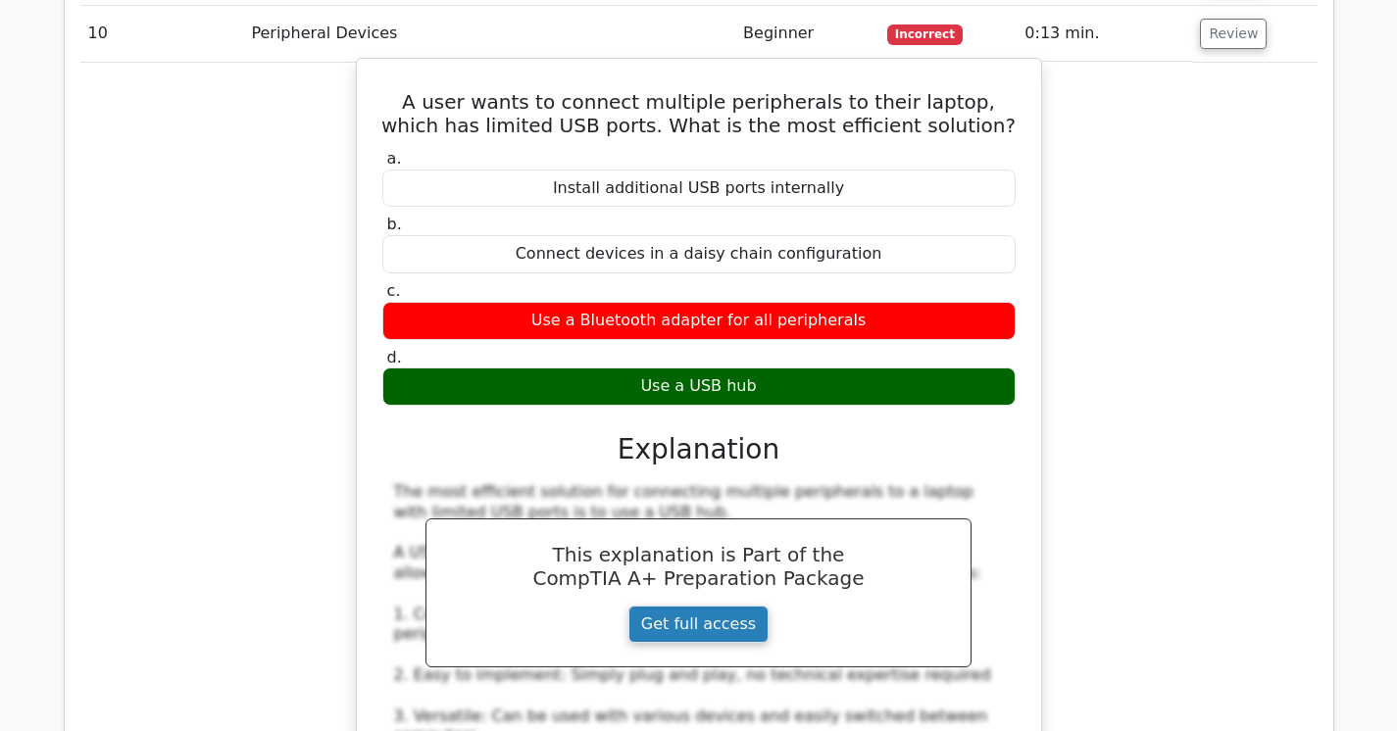
click at [721, 606] on link "Get full access" at bounding box center [698, 624] width 140 height 37
